Goal: Task Accomplishment & Management: Use online tool/utility

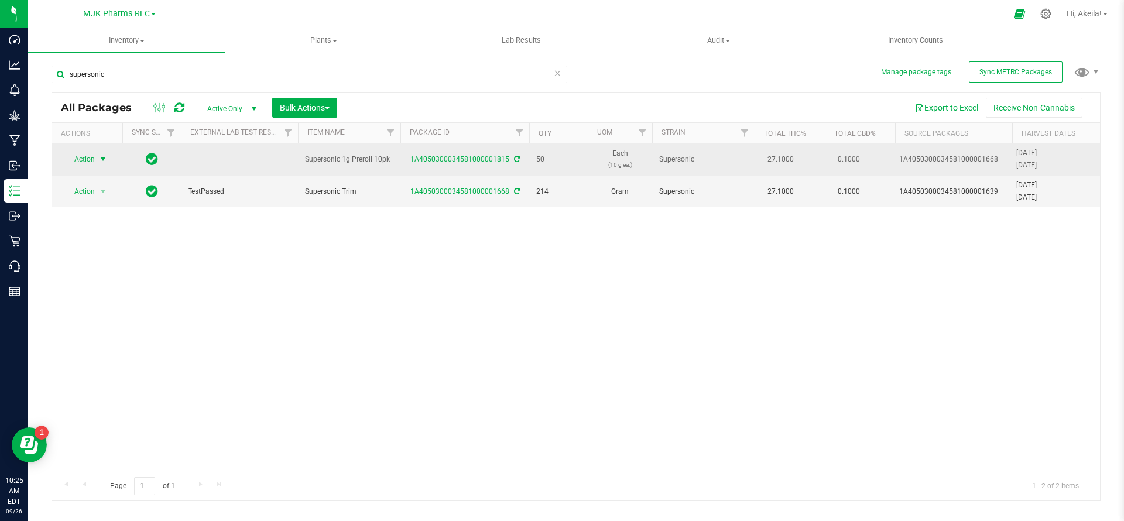
click at [85, 154] on span "Action" at bounding box center [80, 159] width 32 height 16
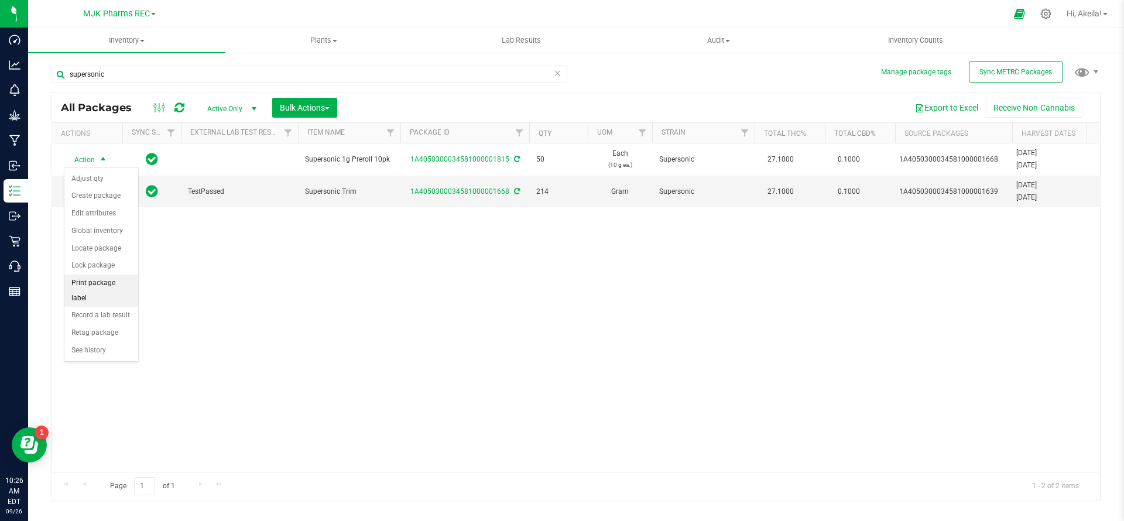
click at [108, 284] on li "Print package label" at bounding box center [101, 290] width 74 height 32
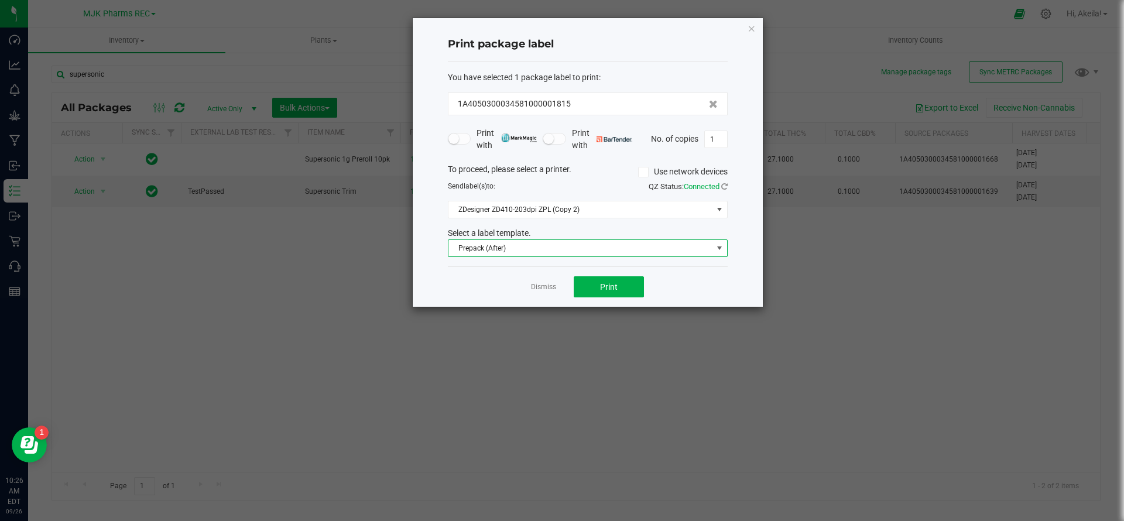
click at [489, 253] on span "Prepack (After)" at bounding box center [580, 248] width 264 height 16
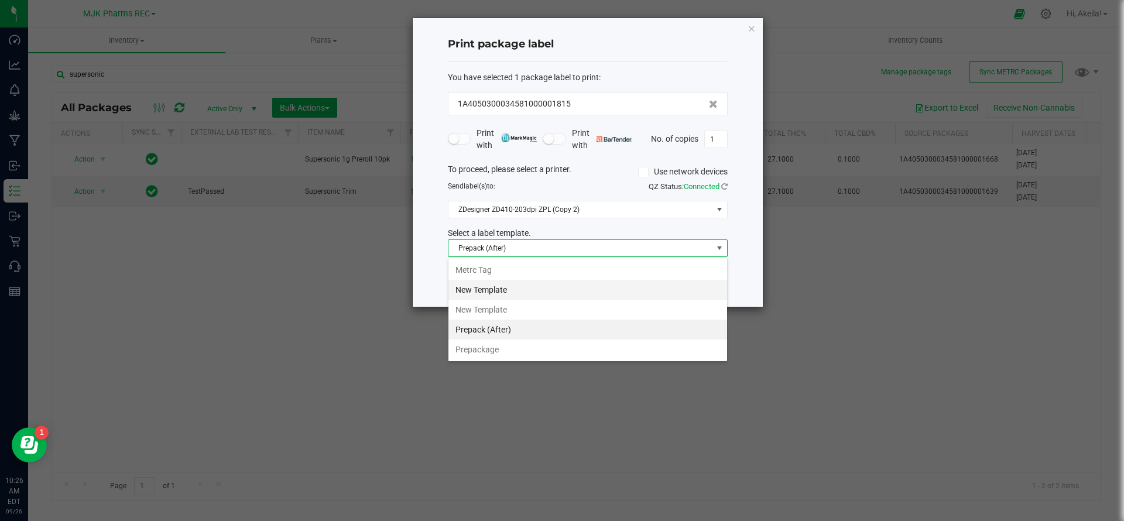
scroll to position [18, 280]
click at [484, 273] on li "Metrc Tag" at bounding box center [587, 270] width 279 height 20
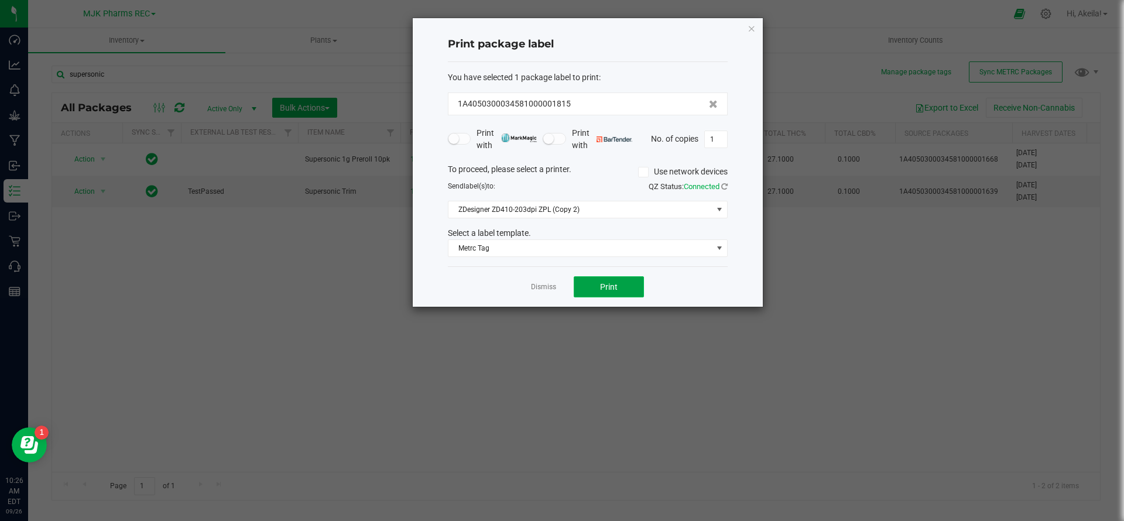
click at [580, 283] on button "Print" at bounding box center [609, 286] width 70 height 21
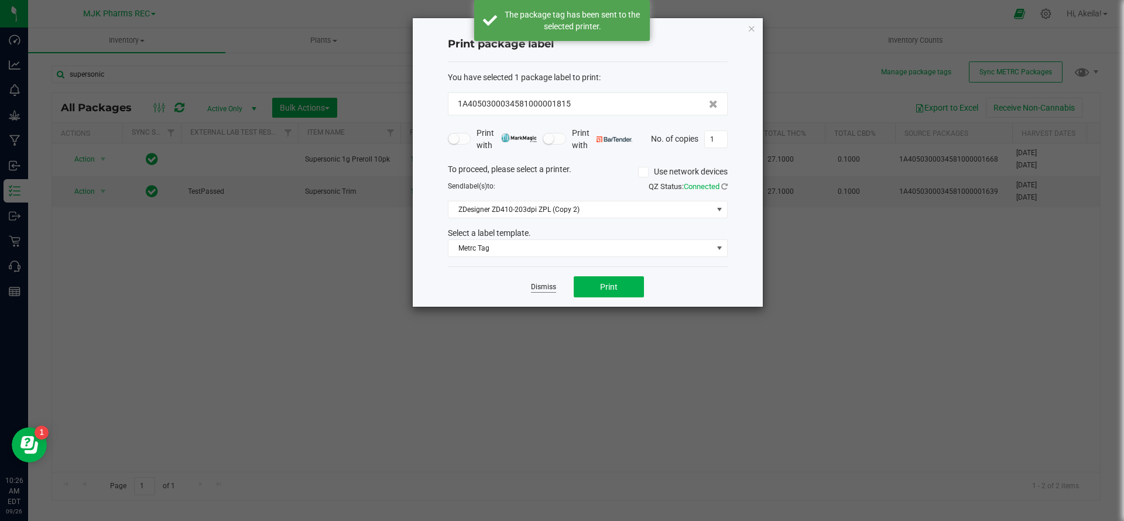
click at [540, 286] on link "Dismiss" at bounding box center [543, 287] width 25 height 10
